Goal: Task Accomplishment & Management: Complete application form

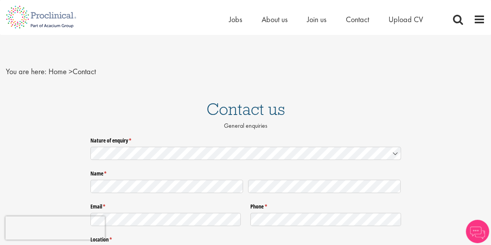
scroll to position [47, 0]
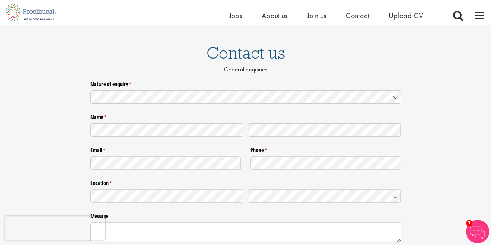
click at [472, 92] on div "Nature of enquiry * (required) Name * (required) Email * (required) Phone * (re…" at bounding box center [245, 186] width 491 height 217
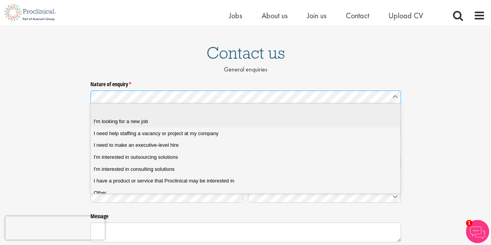
click at [156, 121] on div "I'm looking for a new job" at bounding box center [248, 121] width 309 height 7
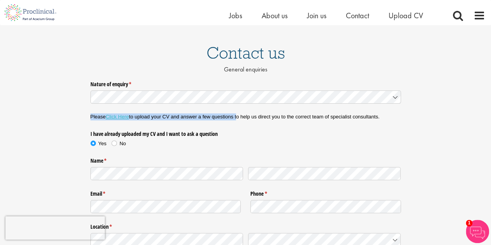
drag, startPoint x: 91, startPoint y: 119, endPoint x: 238, endPoint y: 123, distance: 146.9
click at [238, 123] on div "Please Click Here to upload your CV and answer a few questions to help us direc…" at bounding box center [246, 116] width 311 height 17
click at [124, 117] on link "Click Here" at bounding box center [117, 117] width 23 height 6
